Goal: Transaction & Acquisition: Purchase product/service

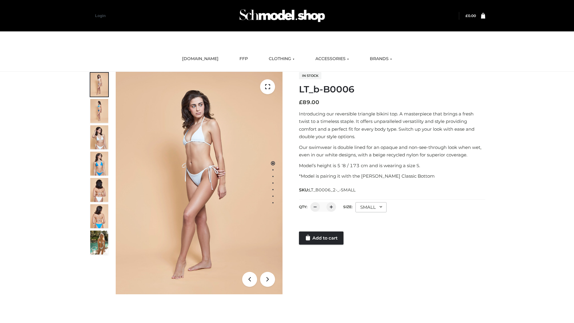
click at [322, 238] on link "Add to cart" at bounding box center [321, 237] width 45 height 13
